Goal: Find specific page/section: Find specific page/section

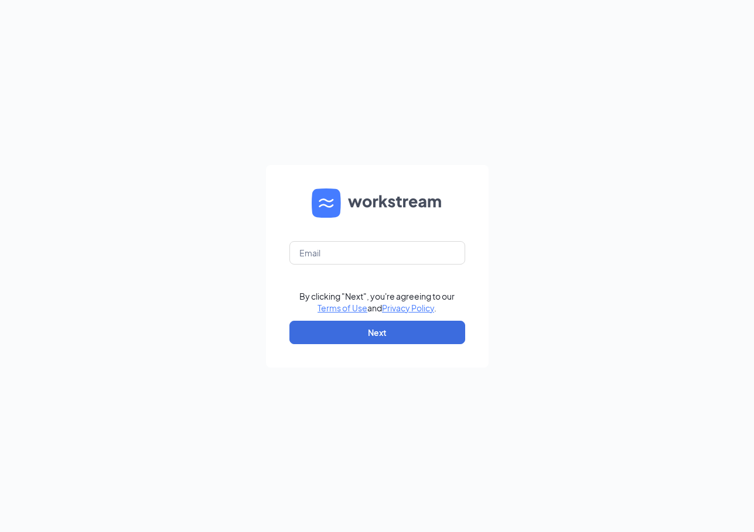
click at [338, 271] on form "By clicking "Next", you're agreeing to our Terms of Use and Privacy Policy . Ne…" at bounding box center [377, 266] width 223 height 203
click at [338, 265] on form "By clicking "Next", you're agreeing to our Terms of Use and Privacy Policy . Ne…" at bounding box center [377, 266] width 223 height 203
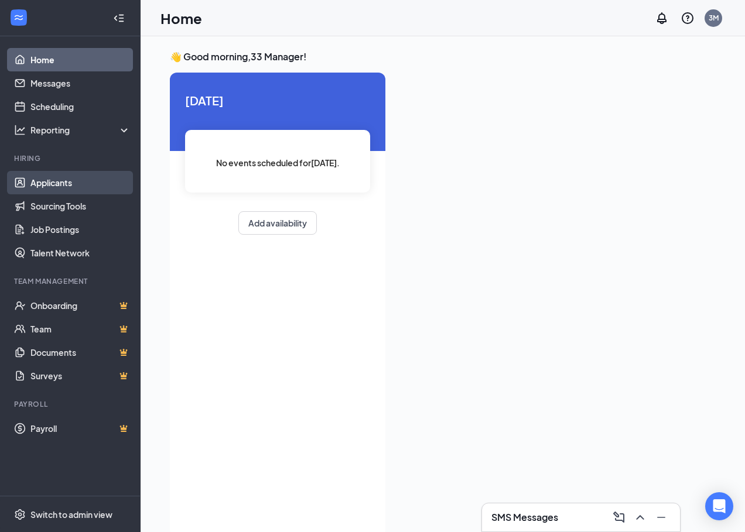
click at [43, 191] on link "Applicants" at bounding box center [80, 182] width 100 height 23
